Goal: Obtain resource: Download file/media

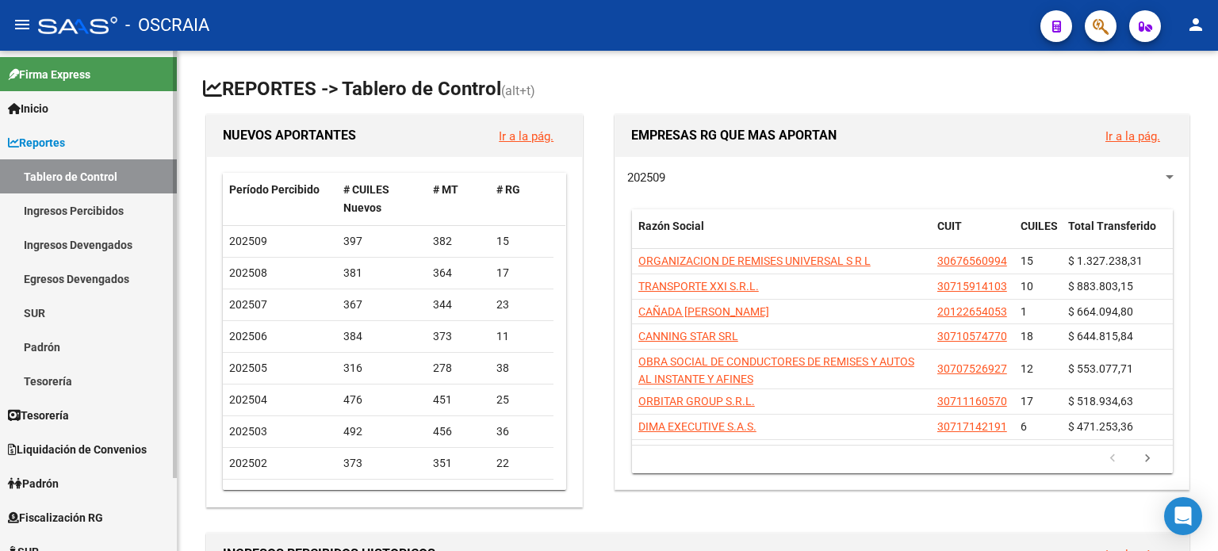
click at [80, 212] on link "Ingresos Percibidos" at bounding box center [88, 210] width 177 height 34
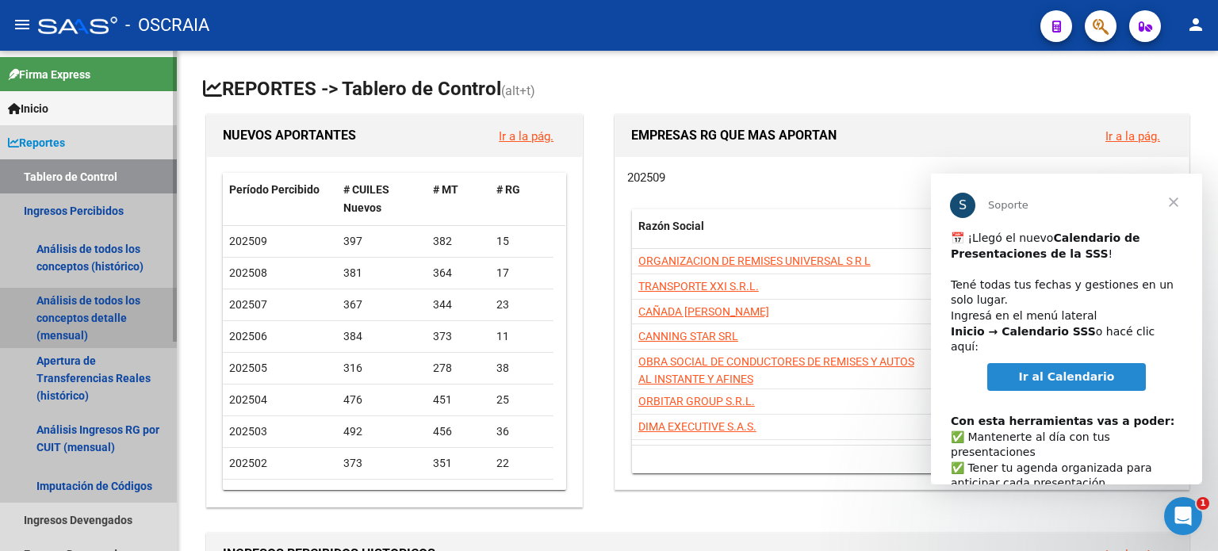
click at [90, 310] on link "Análisis de todos los conceptos detalle (mensual)" at bounding box center [88, 318] width 177 height 60
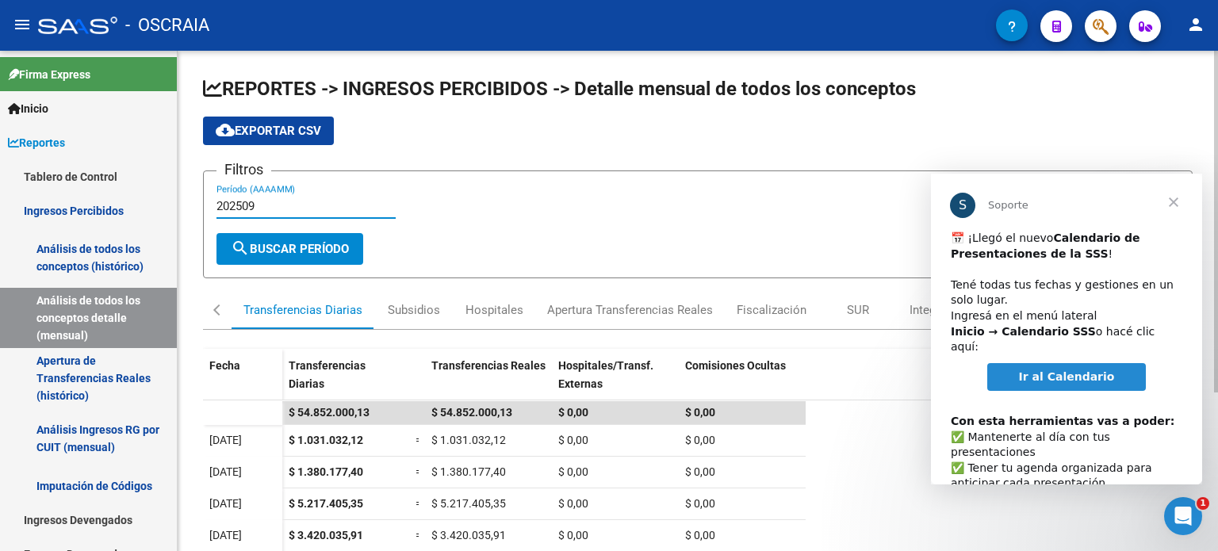
click at [267, 205] on input "202509" at bounding box center [305, 206] width 179 height 14
type input "202507"
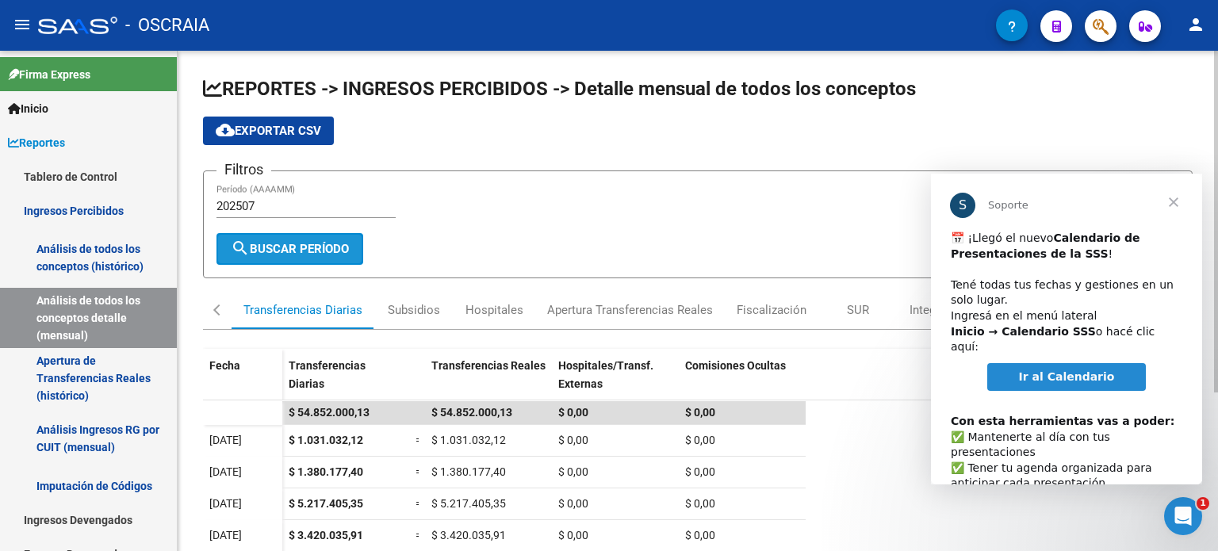
click at [324, 243] on span "search Buscar Período" at bounding box center [290, 249] width 118 height 14
click at [654, 308] on div "Apertura Transferencias Reales" at bounding box center [630, 309] width 166 height 17
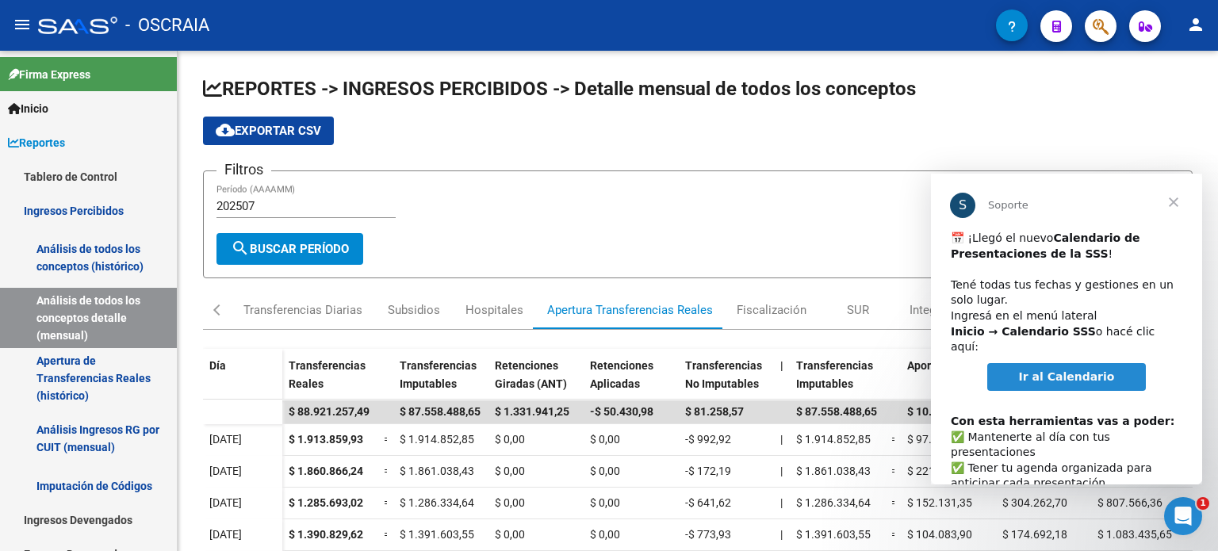
click at [1171, 201] on span "Cerrar" at bounding box center [1173, 202] width 57 height 57
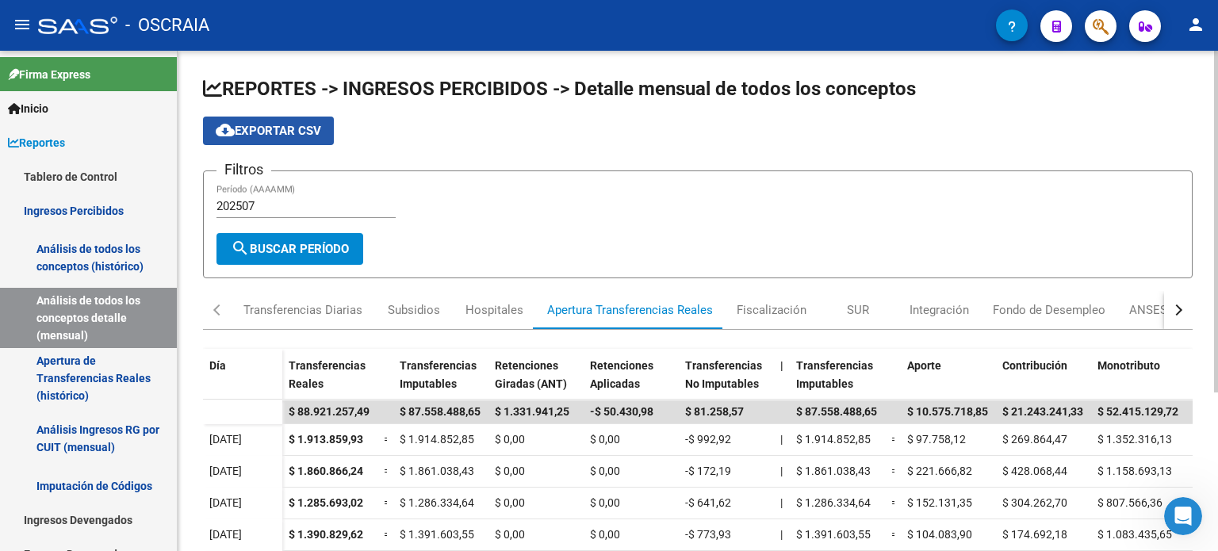
click at [261, 126] on span "cloud_download Exportar CSV" at bounding box center [268, 131] width 105 height 14
